Goal: Task Accomplishment & Management: Use online tool/utility

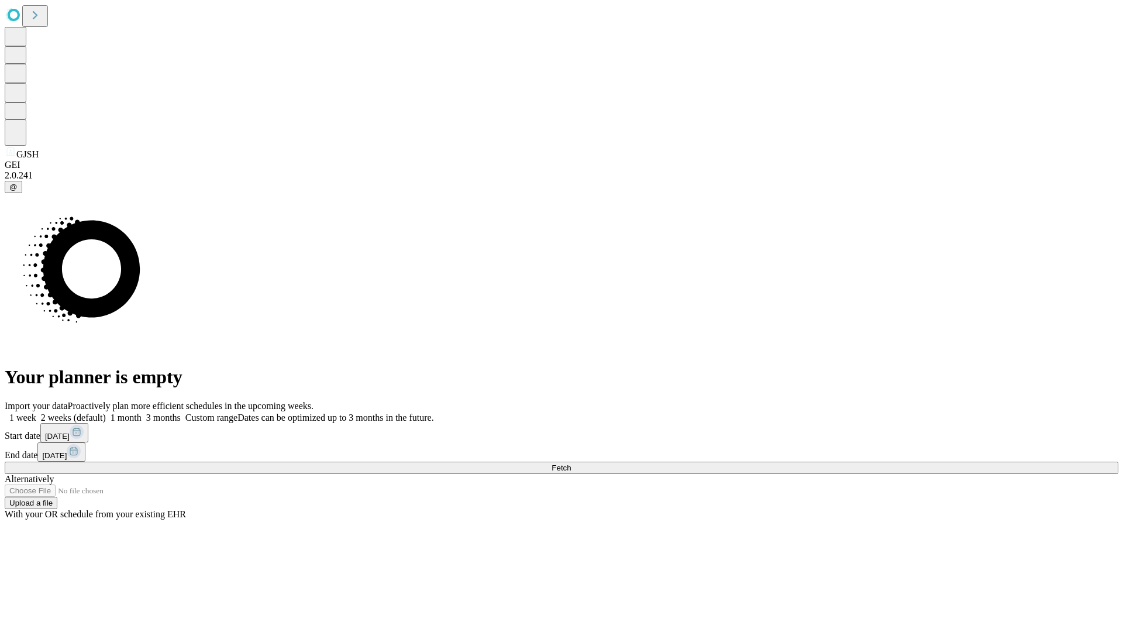
click at [571, 463] on span "Fetch" at bounding box center [561, 467] width 19 height 9
